Goal: Find specific page/section: Find specific page/section

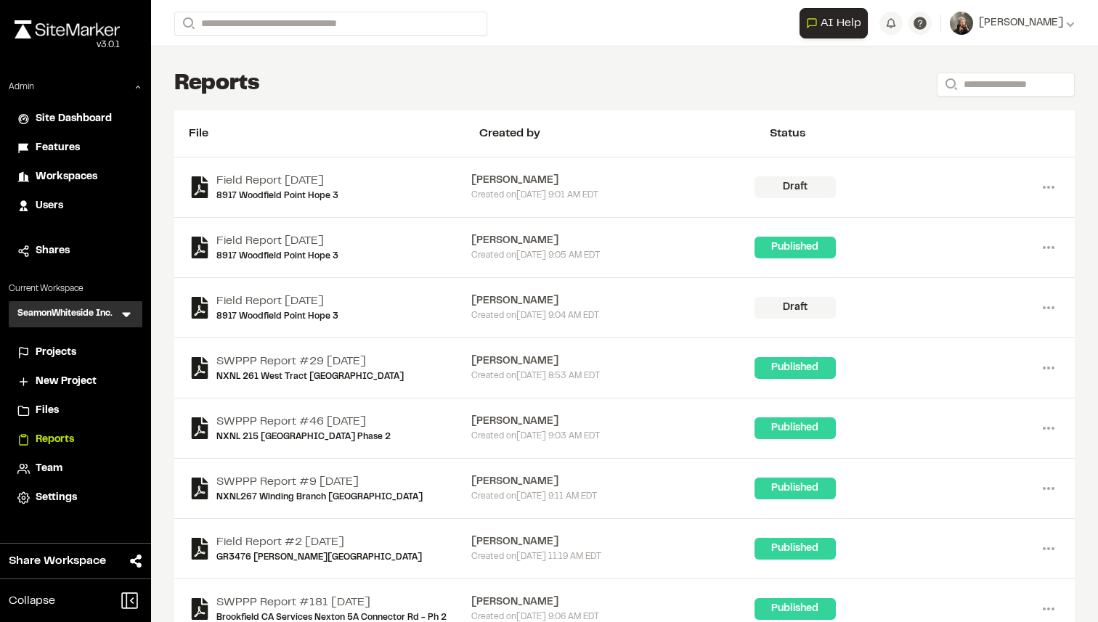
click at [65, 354] on span "Projects" at bounding box center [56, 353] width 41 height 16
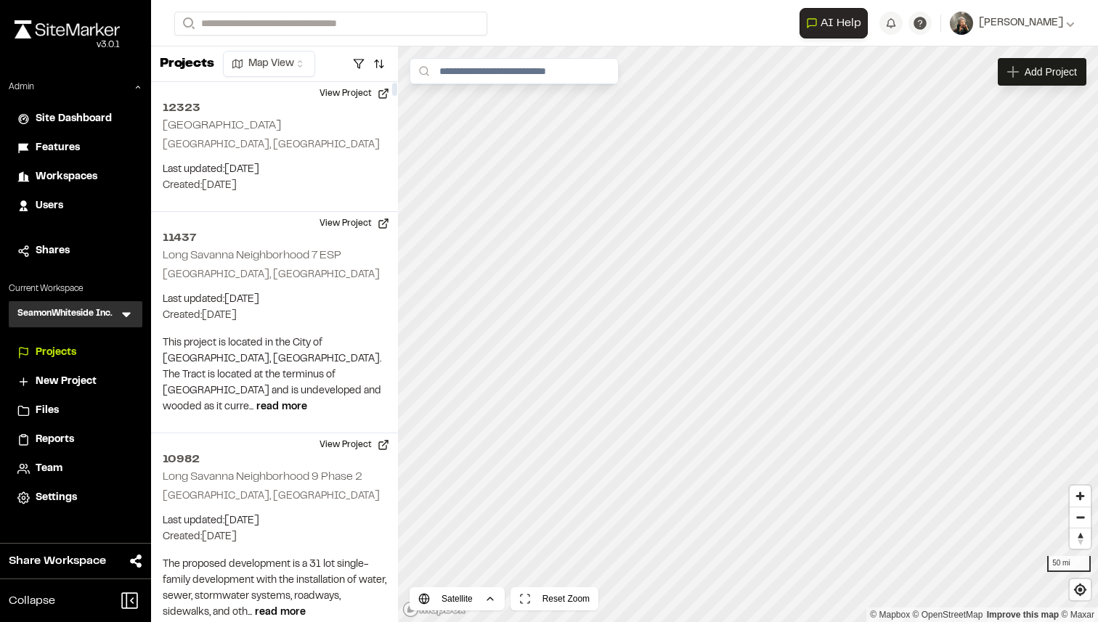
click at [128, 313] on icon at bounding box center [126, 315] width 9 height 5
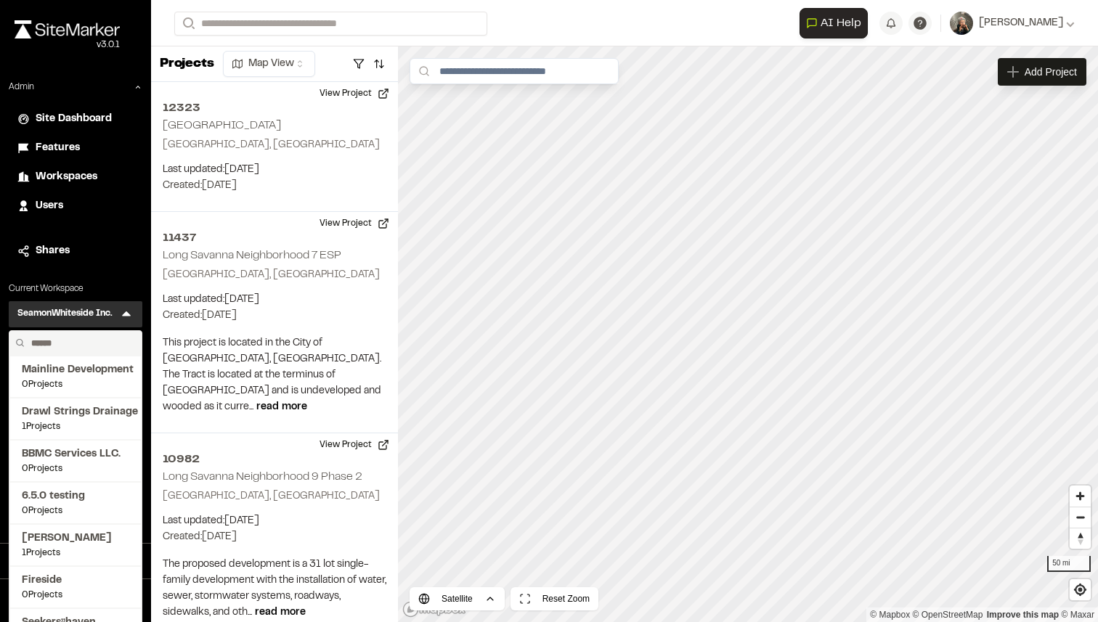
click at [96, 339] on input "text" at bounding box center [80, 343] width 110 height 25
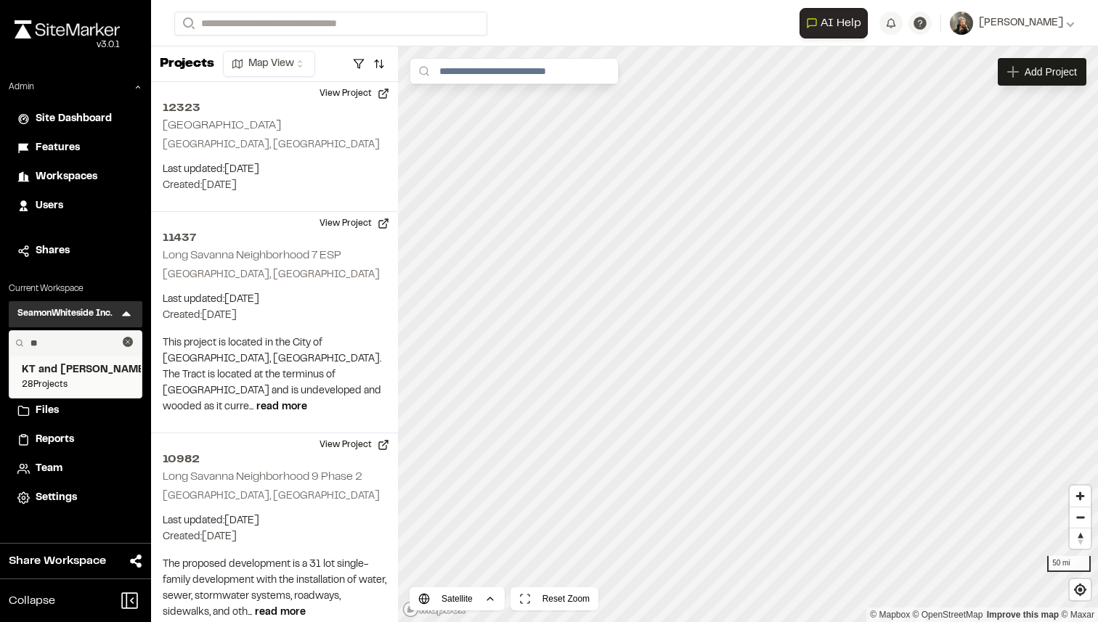
type input "**"
click at [87, 389] on span "28 Projects" at bounding box center [75, 384] width 107 height 13
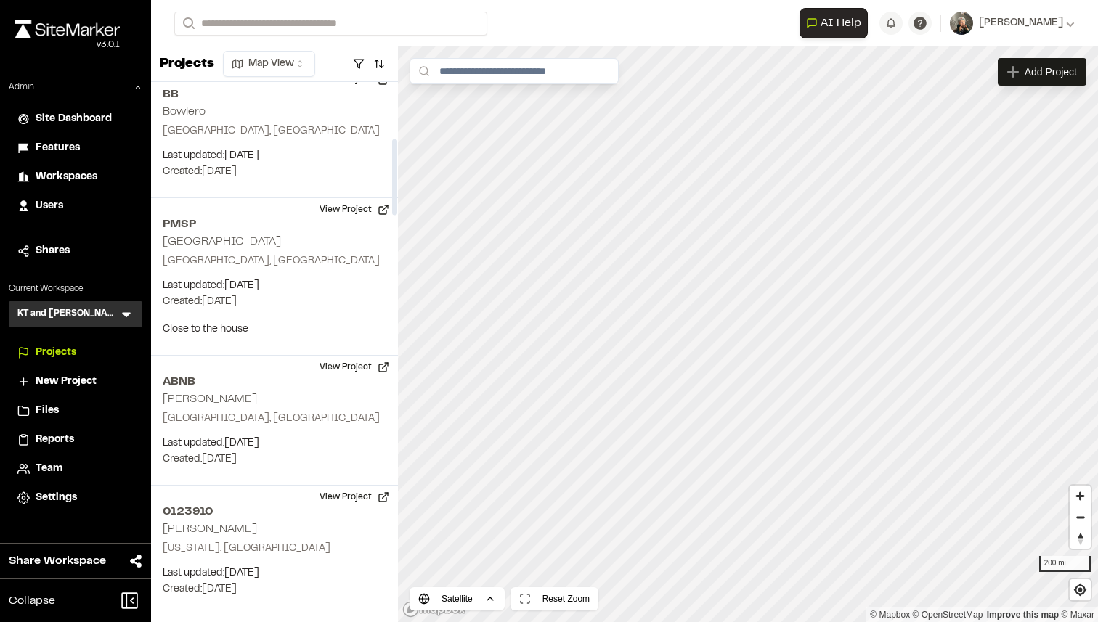
scroll to position [409, 0]
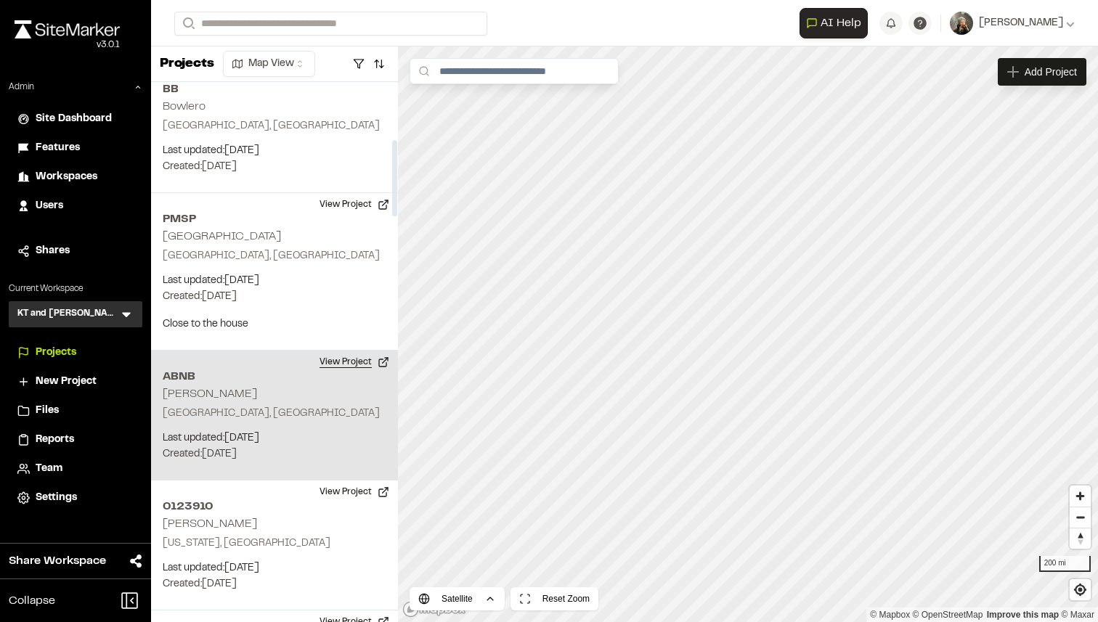
click at [324, 355] on button "View Project" at bounding box center [354, 362] width 87 height 23
click at [257, 415] on p "Greenville, SC" at bounding box center [275, 414] width 224 height 16
click at [340, 361] on button "View Project" at bounding box center [354, 362] width 87 height 23
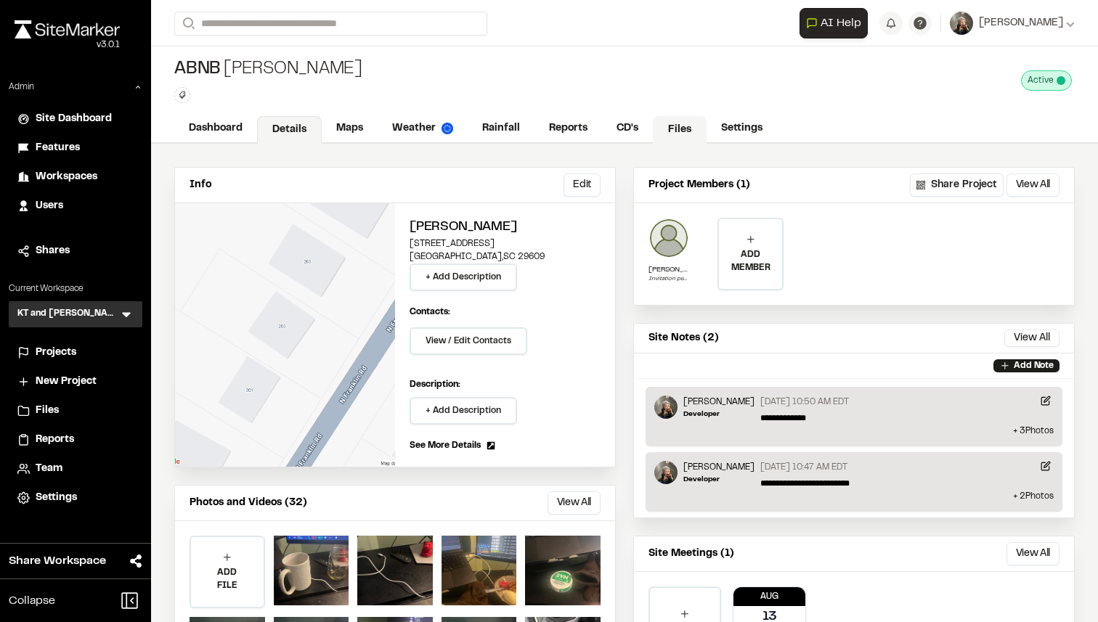
click at [680, 123] on link "Files" at bounding box center [680, 130] width 54 height 28
